Goal: Task Accomplishment & Management: Manage account settings

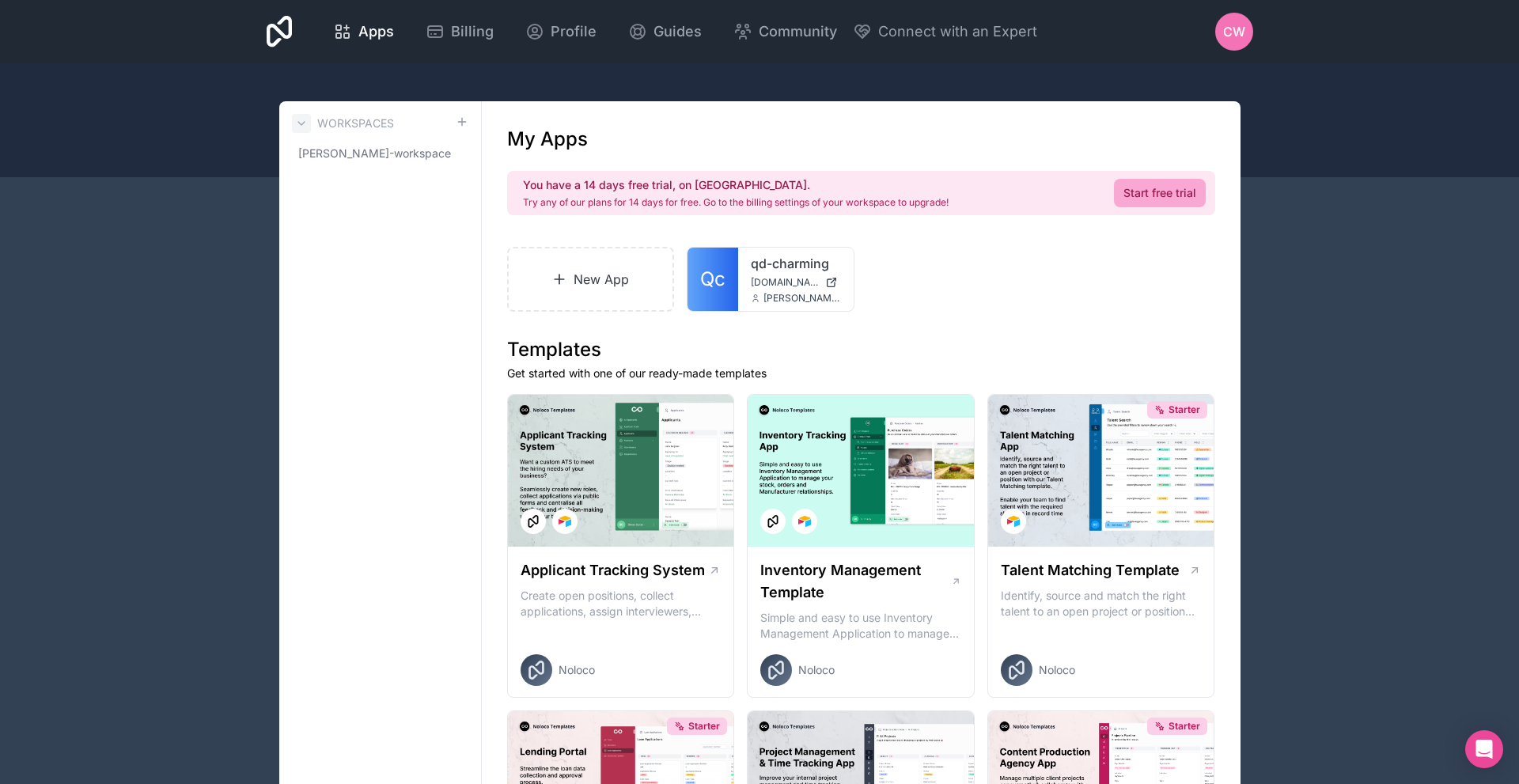
click at [306, 125] on icon at bounding box center [301, 124] width 13 height 13
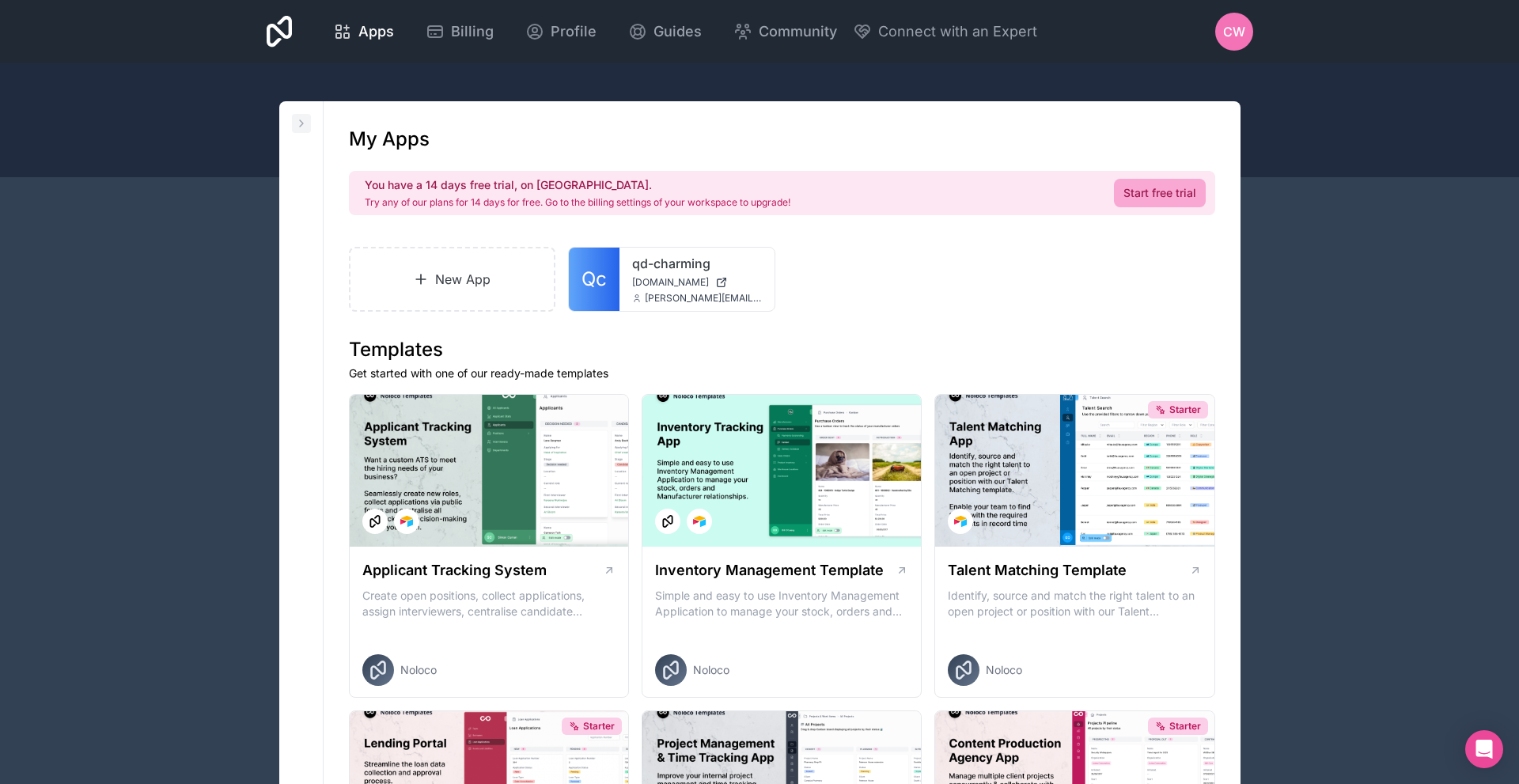
click at [304, 125] on icon at bounding box center [301, 124] width 13 height 13
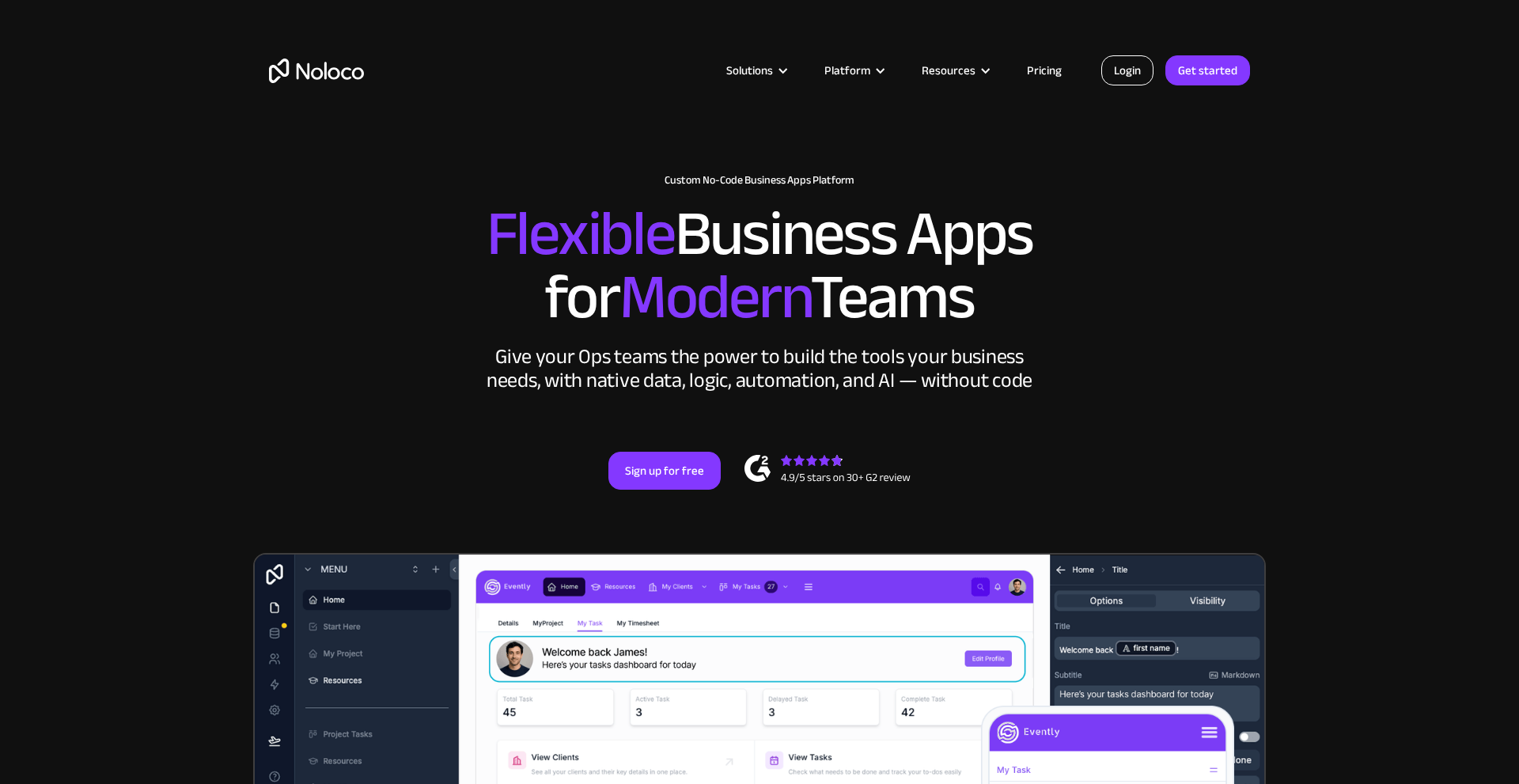
click at [1132, 69] on link "Login" at bounding box center [1128, 70] width 52 height 30
click at [1139, 64] on link "Login" at bounding box center [1128, 70] width 52 height 30
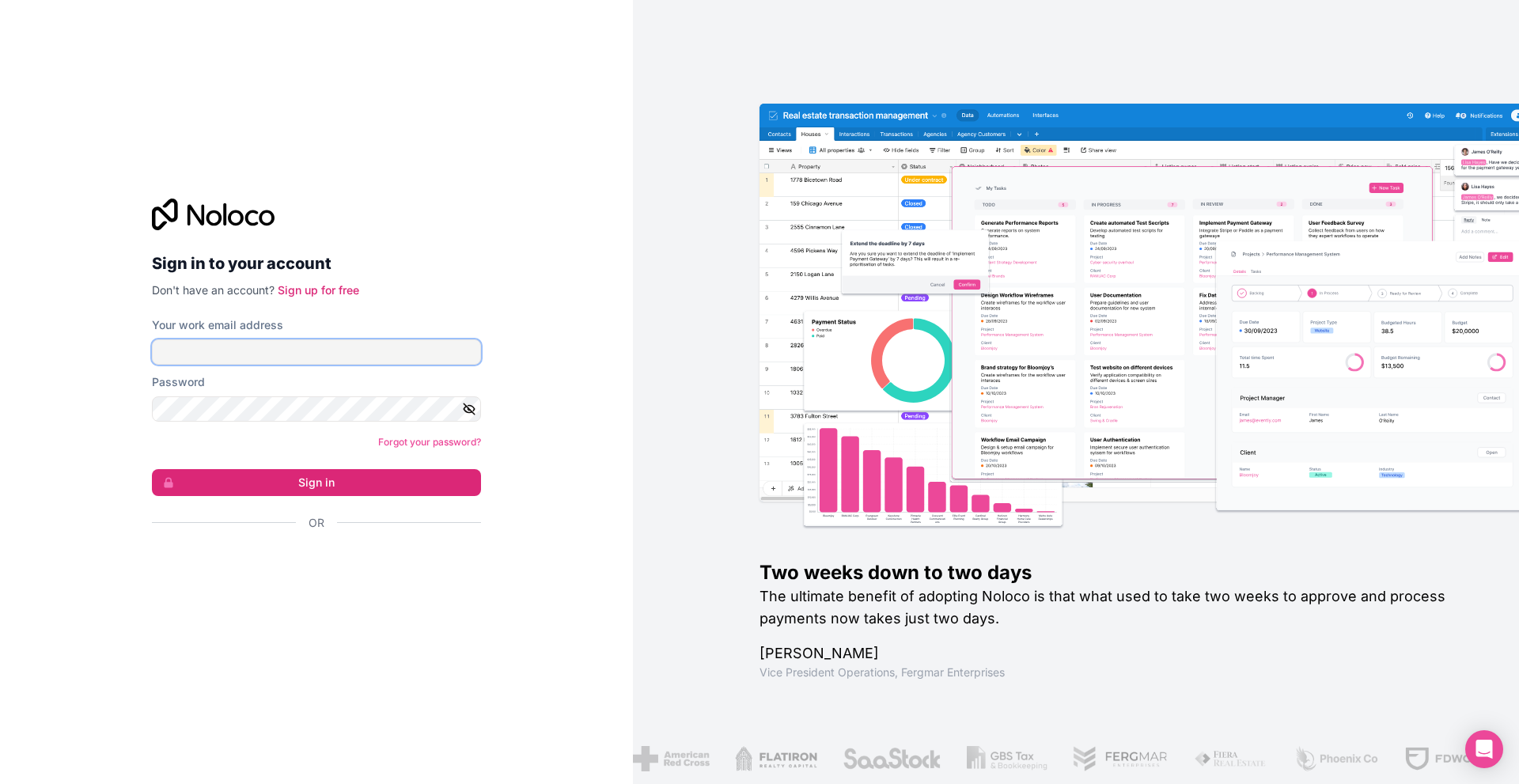
click at [256, 355] on input "Your work email address" at bounding box center [316, 352] width 329 height 25
click at [476, 413] on button "button" at bounding box center [471, 409] width 19 height 25
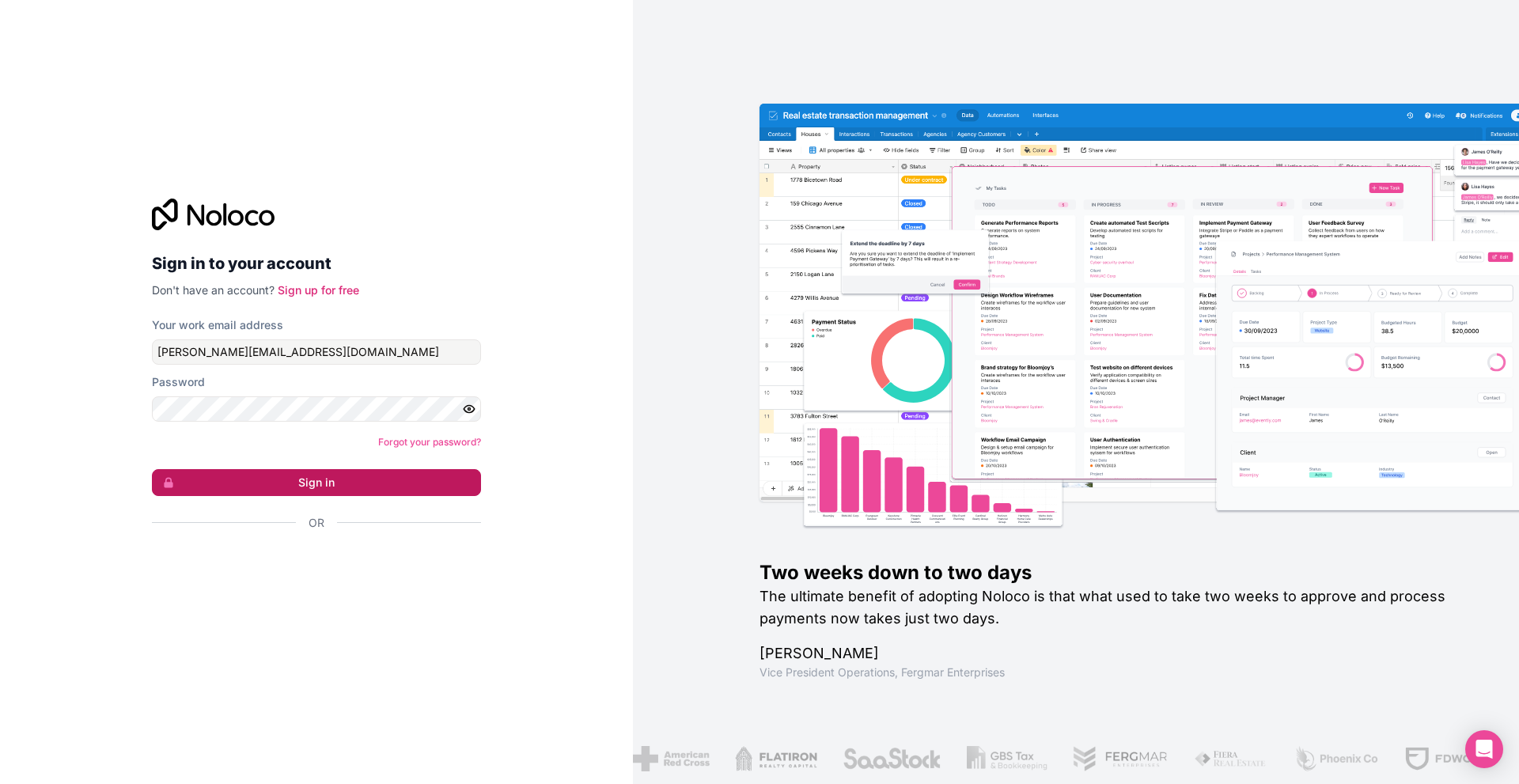
click at [317, 482] on button "Sign in" at bounding box center [316, 482] width 329 height 27
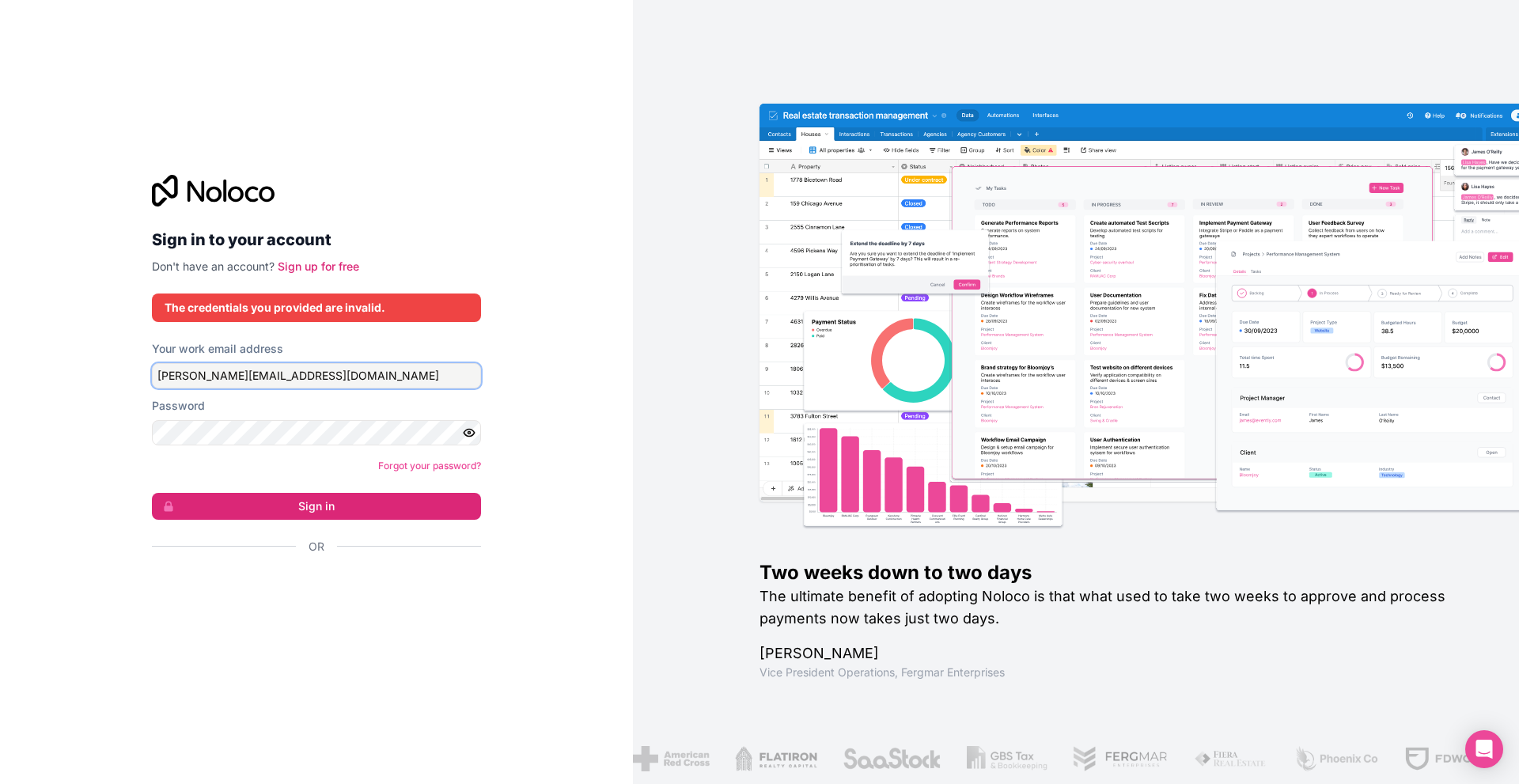
click at [311, 383] on input "carrie@qd-charming.co" at bounding box center [316, 375] width 329 height 25
type input "[PERSON_NAME][EMAIL_ADDRESS][DOMAIN_NAME]"
click at [309, 509] on button "Sign in" at bounding box center [316, 506] width 329 height 27
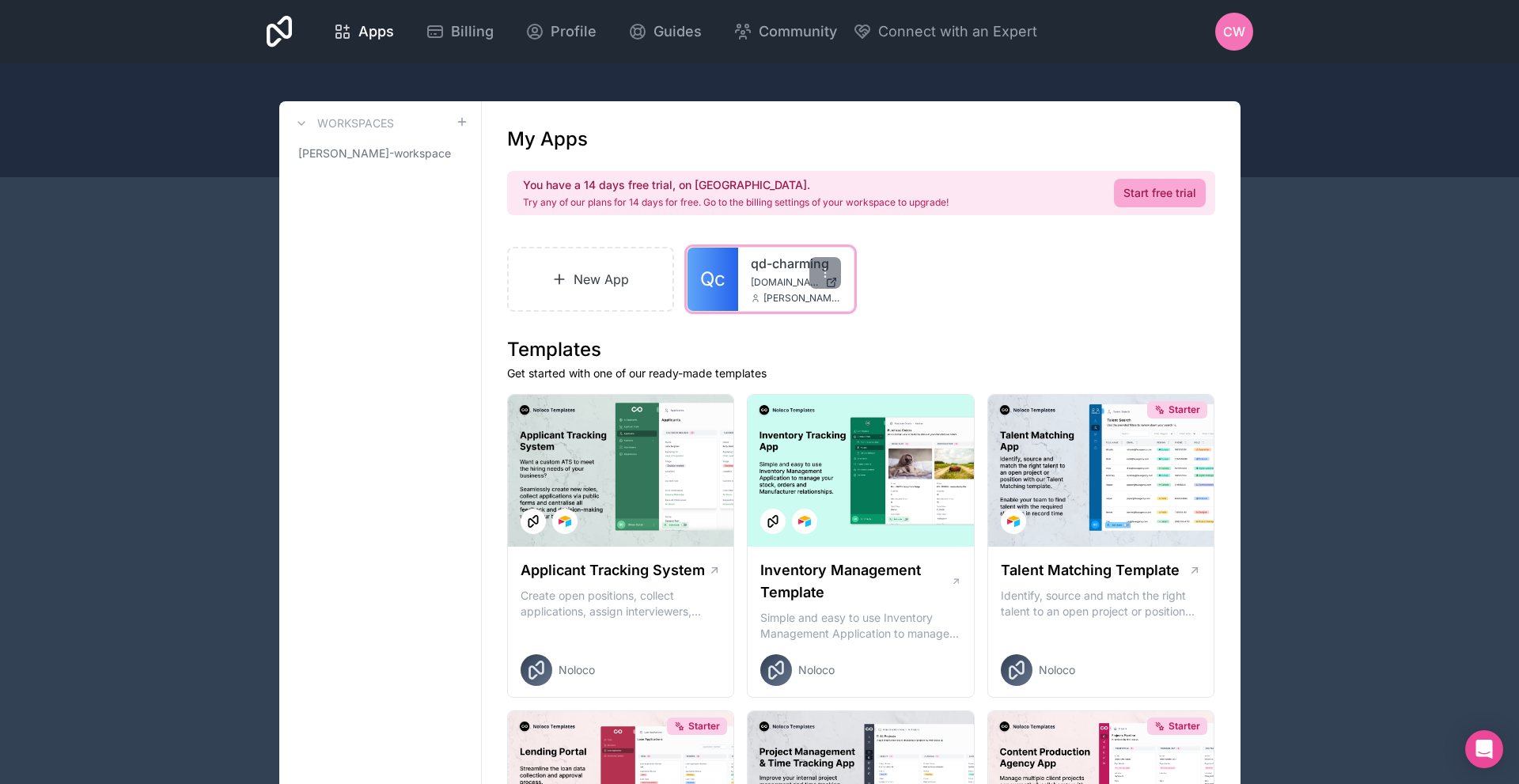
click at [769, 266] on link "qd-charming" at bounding box center [796, 264] width 90 height 19
